Goal: Transaction & Acquisition: Purchase product/service

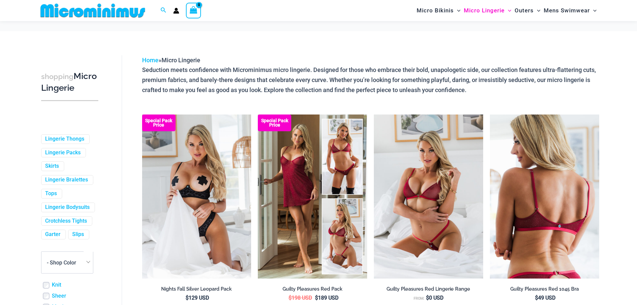
scroll to position [99, 0]
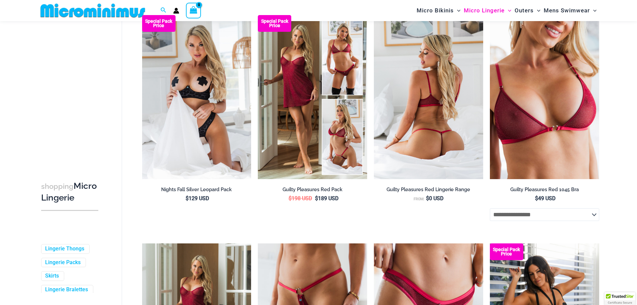
click at [435, 123] on img at bounding box center [428, 97] width 109 height 164
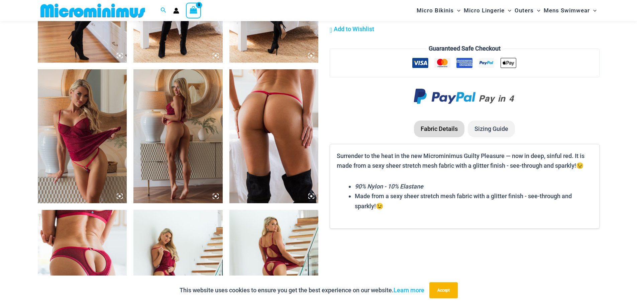
scroll to position [836, 0]
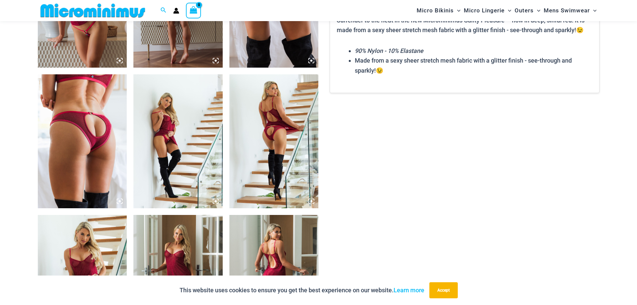
click at [281, 141] on img at bounding box center [274, 141] width 89 height 134
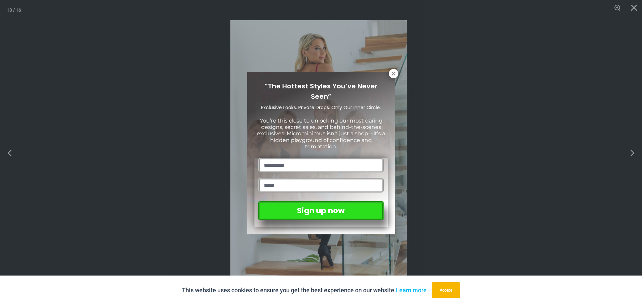
click at [391, 75] on icon at bounding box center [394, 74] width 6 height 6
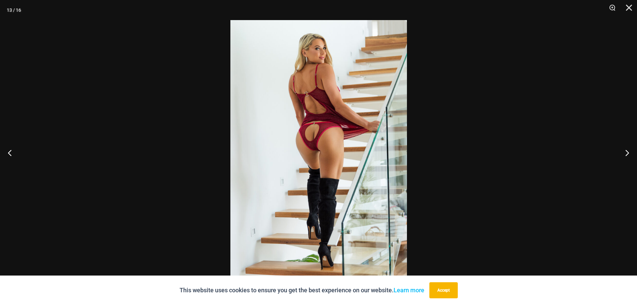
click at [329, 102] on img at bounding box center [319, 152] width 177 height 265
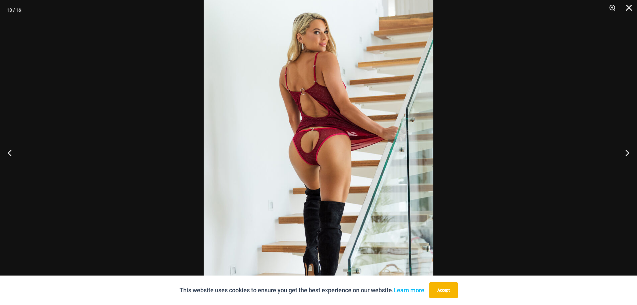
click at [332, 112] on img at bounding box center [319, 167] width 230 height 345
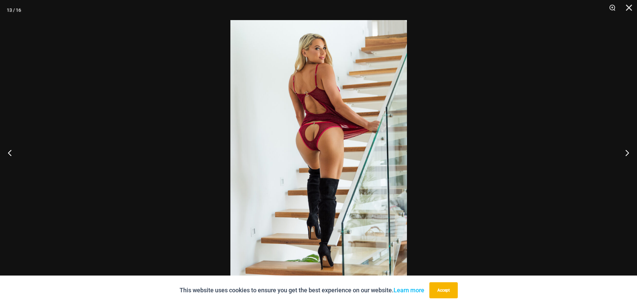
click at [331, 113] on img at bounding box center [319, 152] width 177 height 265
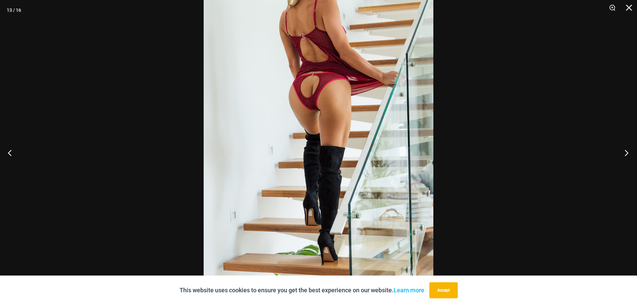
click at [625, 151] on button "Next" at bounding box center [624, 152] width 25 height 33
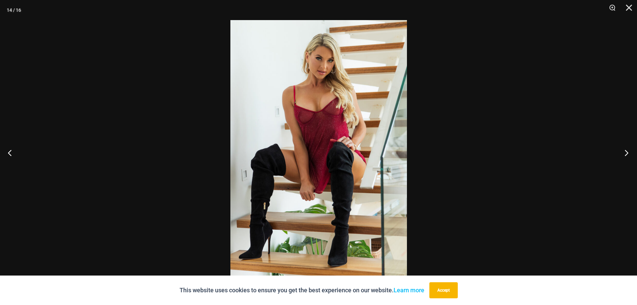
click at [624, 150] on button "Next" at bounding box center [624, 152] width 25 height 33
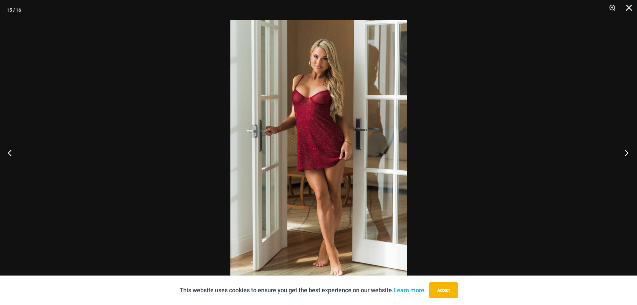
click at [622, 150] on button "Next" at bounding box center [624, 152] width 25 height 33
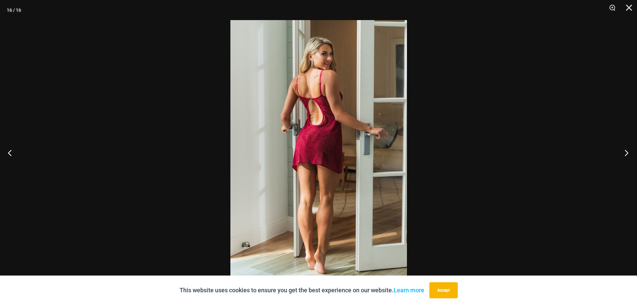
click at [621, 149] on button "Next" at bounding box center [624, 152] width 25 height 33
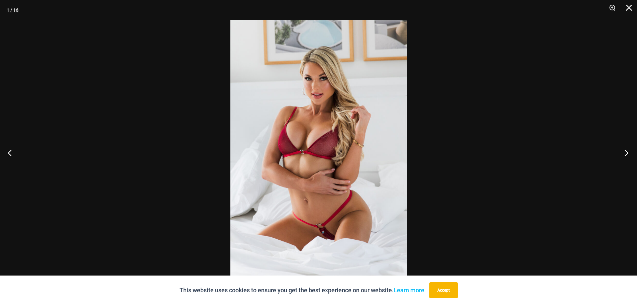
click at [618, 146] on button "Next" at bounding box center [624, 152] width 25 height 33
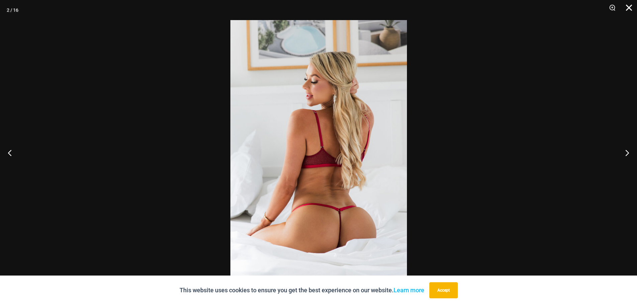
click at [627, 7] on button "Close" at bounding box center [627, 10] width 17 height 20
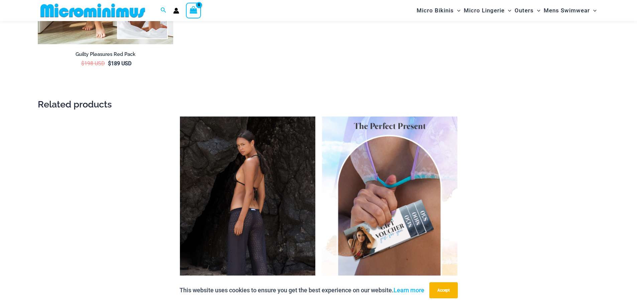
scroll to position [1372, 0]
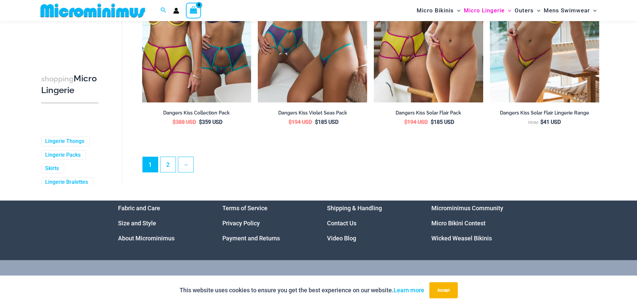
scroll to position [1804, 0]
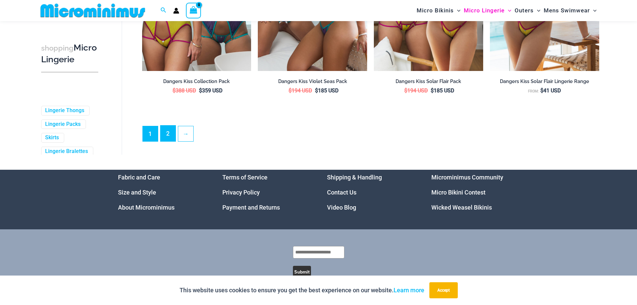
click at [166, 136] on link "2" at bounding box center [168, 133] width 15 height 16
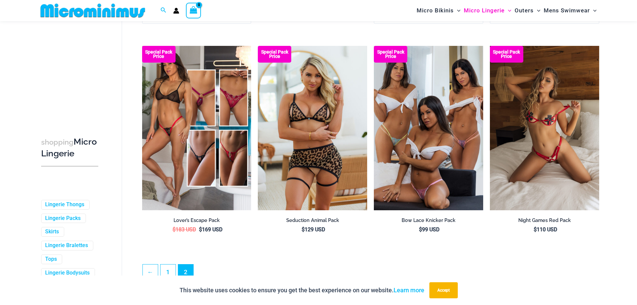
scroll to position [134, 0]
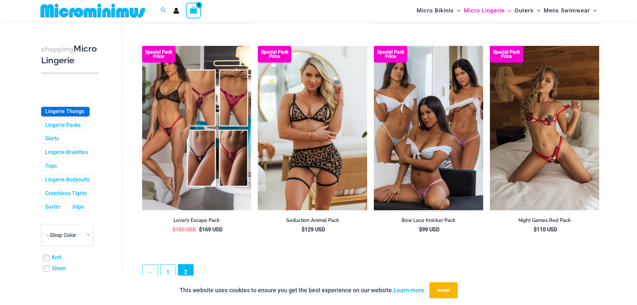
click at [70, 116] on span "Lingerie Thongs" at bounding box center [65, 111] width 48 height 9
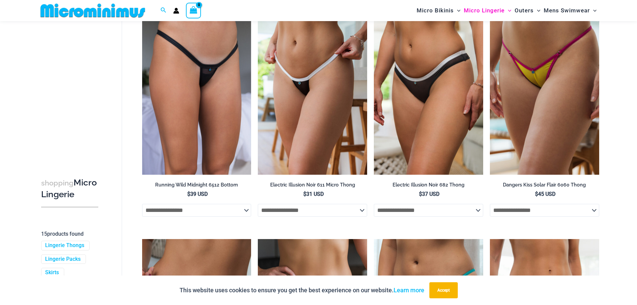
scroll to position [363, 0]
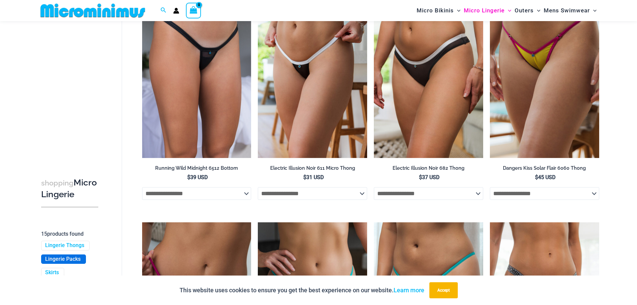
click at [76, 263] on link "Lingerie Packs" at bounding box center [62, 259] width 35 height 7
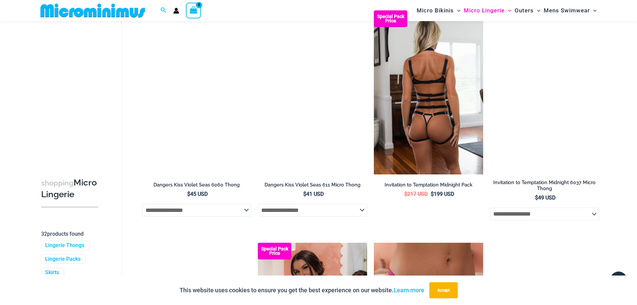
scroll to position [1270, 0]
